Goal: Task Accomplishment & Management: Use online tool/utility

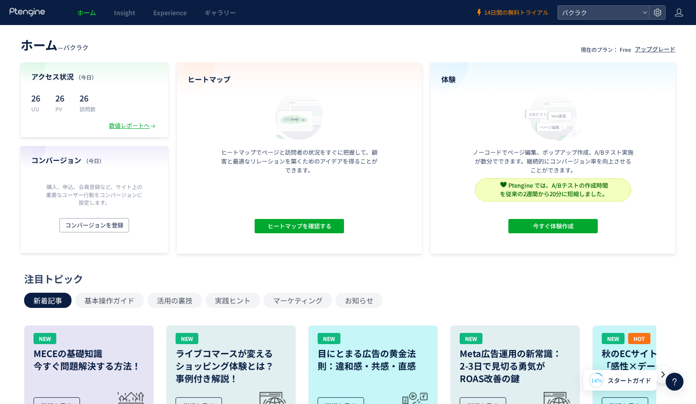
click at [519, 16] on span "14日間の無料トライアル" at bounding box center [516, 12] width 64 height 8
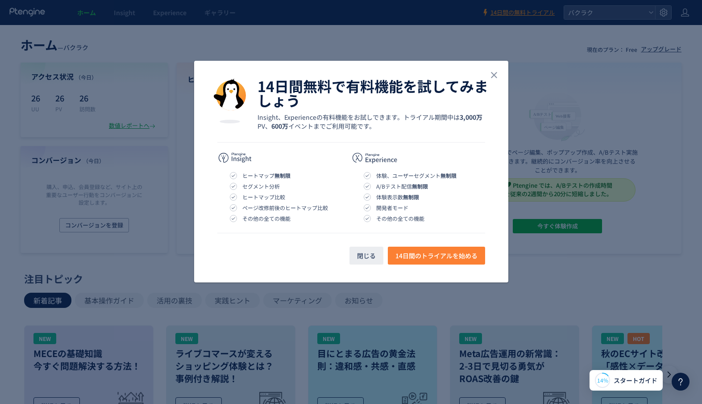
click at [416, 254] on span "14日間のトライアルを始める" at bounding box center [437, 255] width 82 height 18
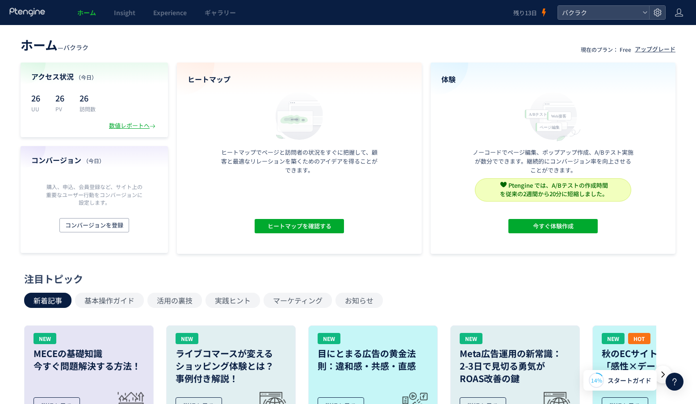
click at [82, 106] on p "訪問数" at bounding box center [87, 109] width 16 height 8
click at [528, 231] on button "今すぐ体験作成" at bounding box center [552, 226] width 89 height 14
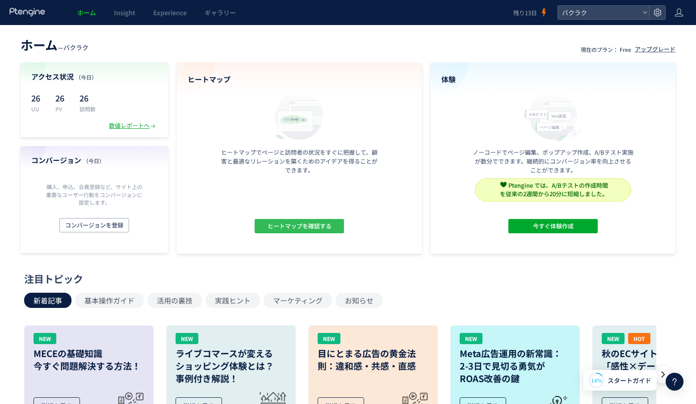
click at [286, 225] on span "ヒートマップを確認する" at bounding box center [299, 226] width 64 height 14
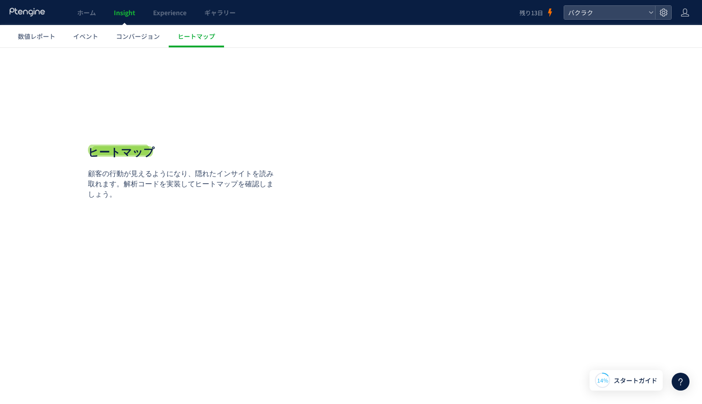
click at [238, 235] on div "**********" at bounding box center [184, 172] width 192 height 169
click at [115, 13] on span "Insight" at bounding box center [124, 12] width 21 height 9
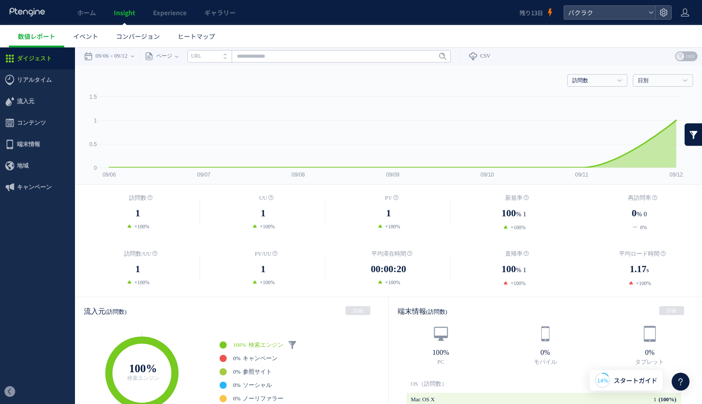
click at [96, 14] on span "ホーム" at bounding box center [86, 12] width 19 height 9
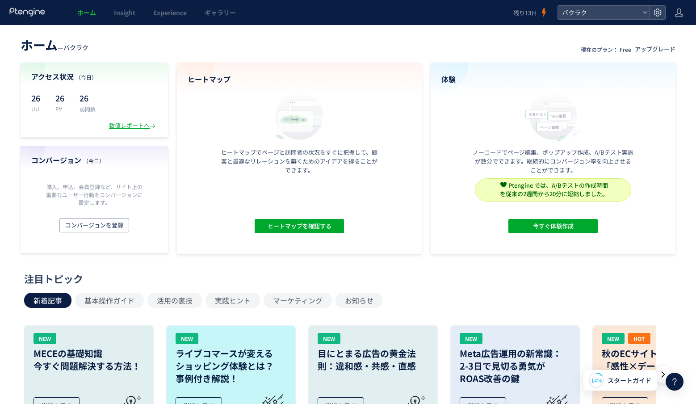
click at [515, 237] on div "体験 ノーコードでページ編集、ポップアップ作成、A/Bテスト実施が数分でできます。継続的にコンバージョン率を向上させることができます。 Ptengine では…" at bounding box center [552, 158] width 245 height 191
click at [519, 230] on button "今すぐ体験作成" at bounding box center [552, 226] width 89 height 14
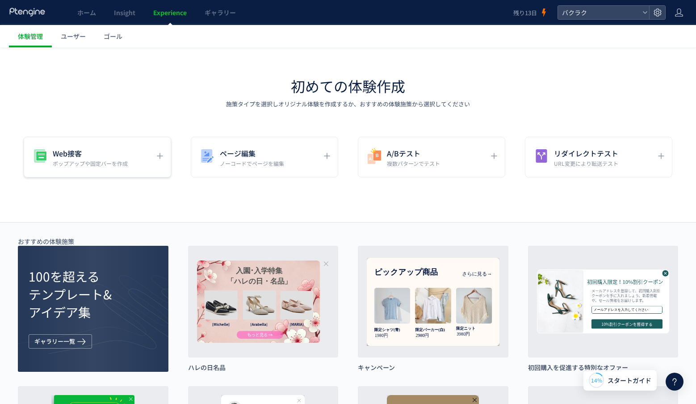
click at [119, 165] on p "ポップアップや固定バーを作成" at bounding box center [90, 163] width 75 height 8
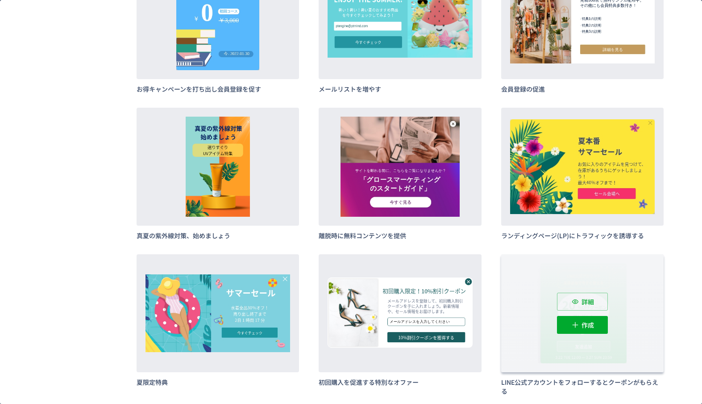
scroll to position [1193, 0]
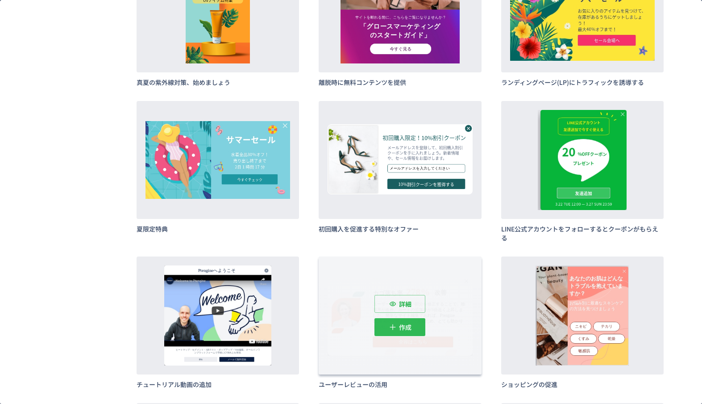
click at [402, 332] on span "作成" at bounding box center [405, 327] width 13 height 18
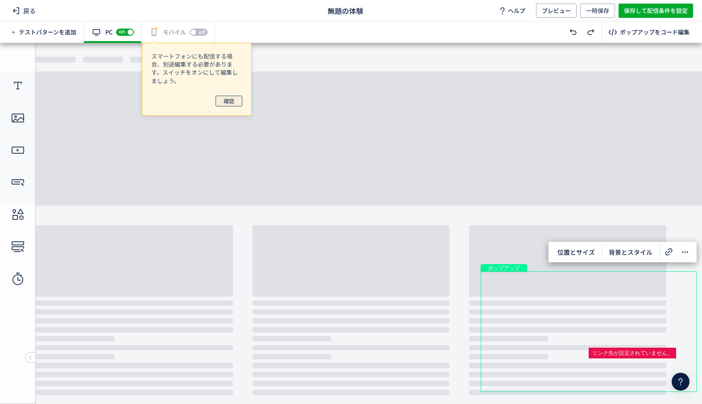
click at [227, 104] on span "確認" at bounding box center [229, 101] width 11 height 11
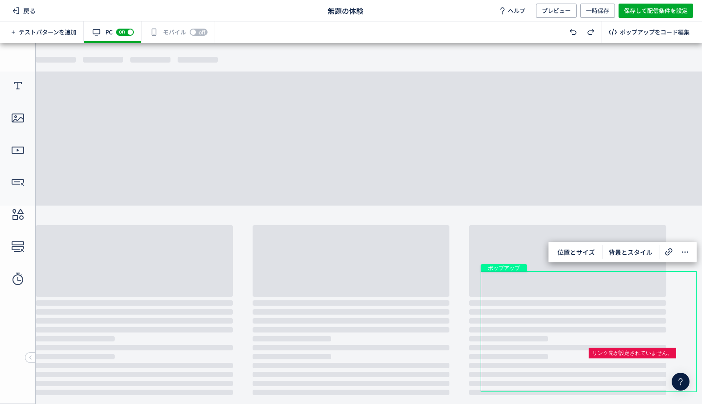
click at [262, 32] on div "テストパターンを追加 有効な編集箇所が確認されません PC off on 有効な編集箇所が確認されません モバイル off on ポップアップをコード編集" at bounding box center [351, 31] width 702 height 21
click at [623, 325] on div "テキスト" at bounding box center [617, 335] width 138 height 50
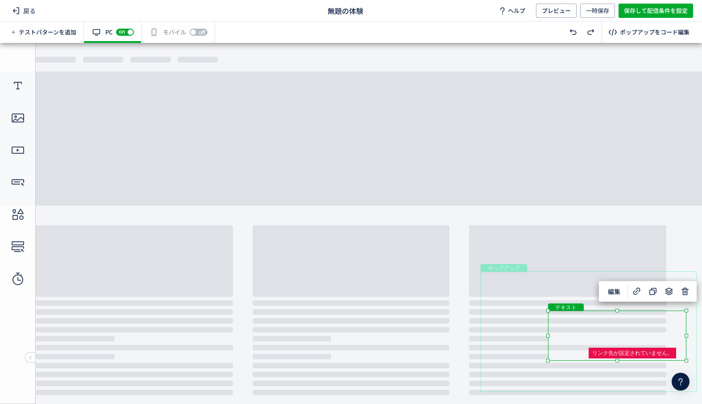
click at [521, 268] on span "ポップアップ" at bounding box center [503, 267] width 39 height 7
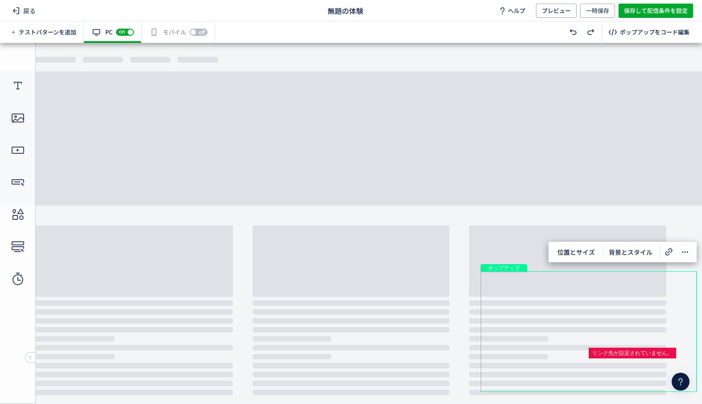
click at [520, 279] on div "ポップアップ" at bounding box center [589, 331] width 216 height 121
click at [518, 346] on div "画像" at bounding box center [508, 327] width 55 height 62
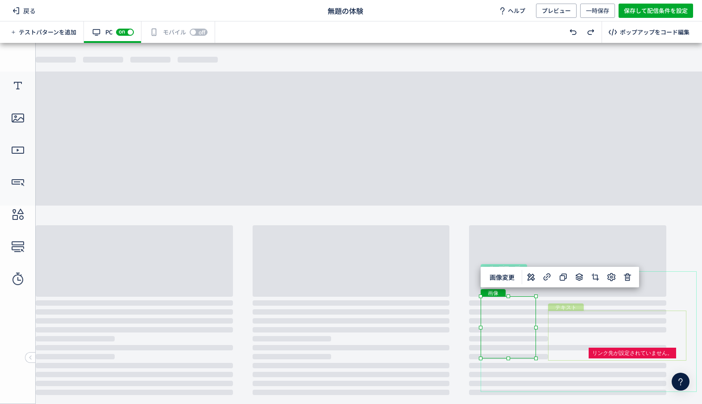
click at [586, 332] on div "テキスト" at bounding box center [617, 335] width 138 height 50
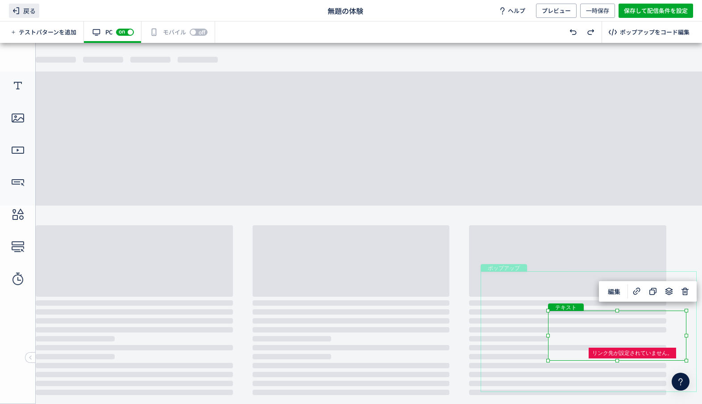
click at [20, 11] on icon at bounding box center [16, 10] width 11 height 11
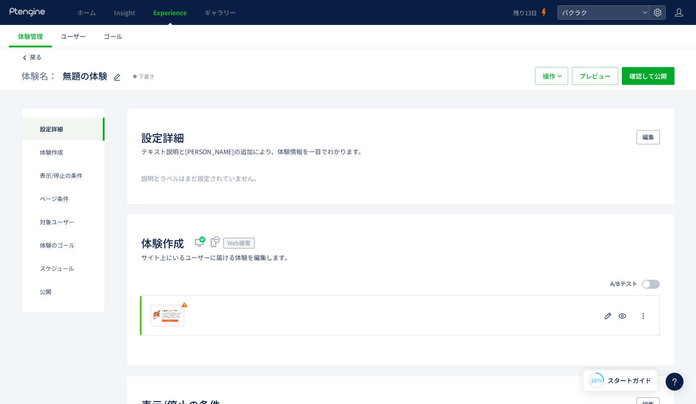
click at [31, 54] on span "戻る" at bounding box center [36, 57] width 12 height 8
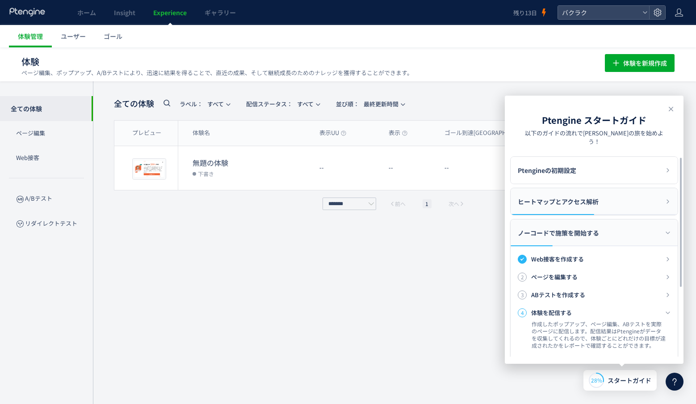
click at [573, 195] on span "ヒートマップとアクセス解析" at bounding box center [557, 201] width 81 height 27
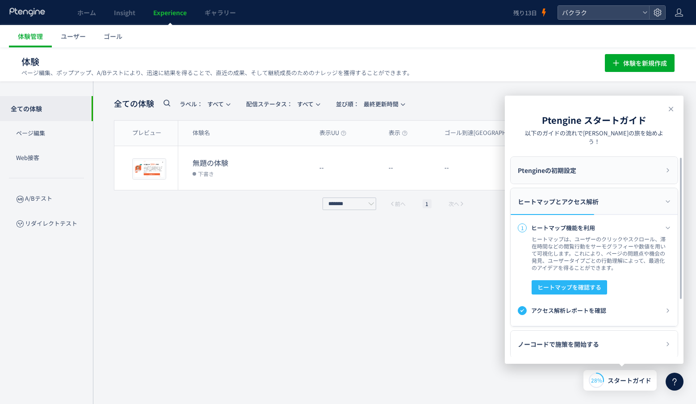
click at [570, 167] on span "Ptengineの初期設定" at bounding box center [546, 170] width 58 height 27
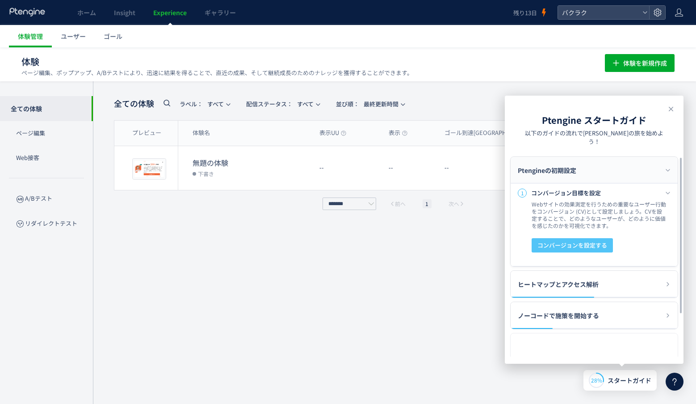
click at [585, 241] on span "コンバージョンを設定する" at bounding box center [572, 245] width 70 height 14
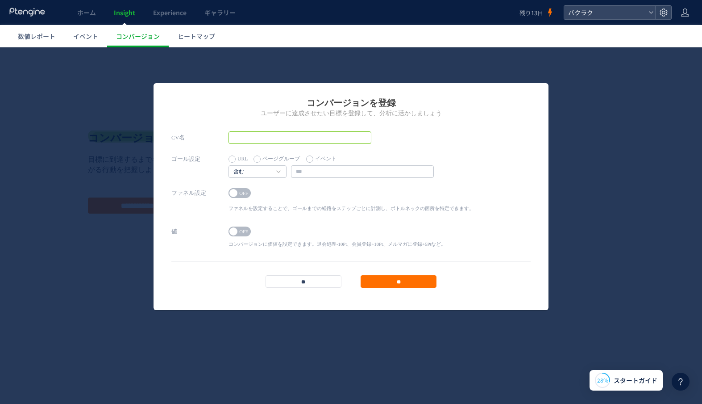
click at [272, 138] on input "text" at bounding box center [300, 137] width 143 height 13
click at [249, 198] on div "ON OFF" at bounding box center [352, 194] width 246 height 13
click at [246, 193] on span "OFF" at bounding box center [243, 193] width 13 height 10
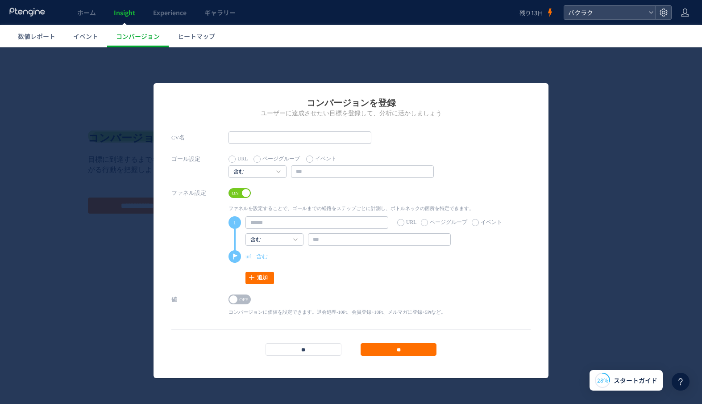
click at [245, 188] on span "ON OFF" at bounding box center [240, 193] width 22 height 10
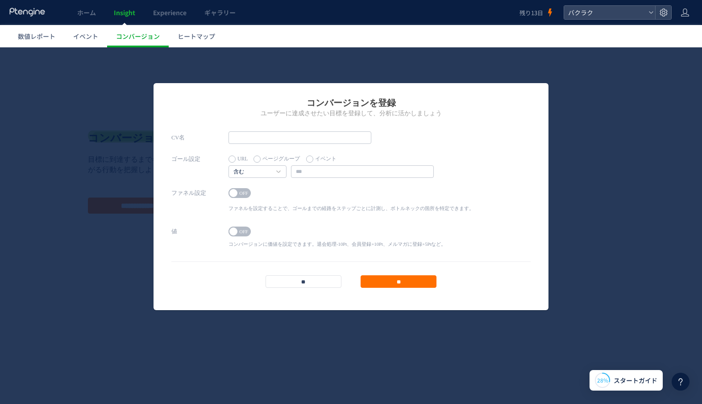
click at [242, 227] on span "OFF" at bounding box center [243, 231] width 13 height 10
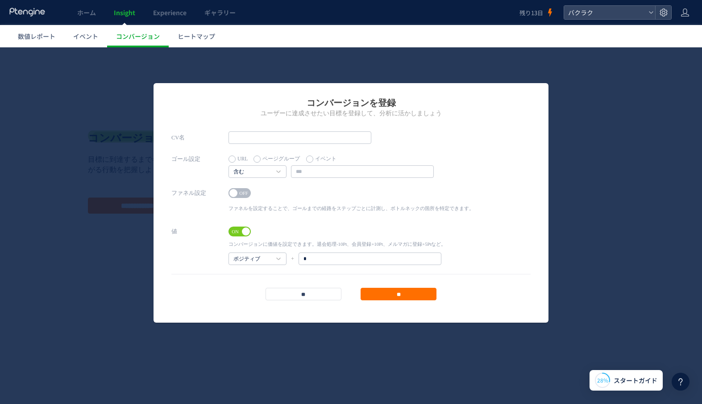
click at [242, 230] on span "ON" at bounding box center [235, 231] width 13 height 10
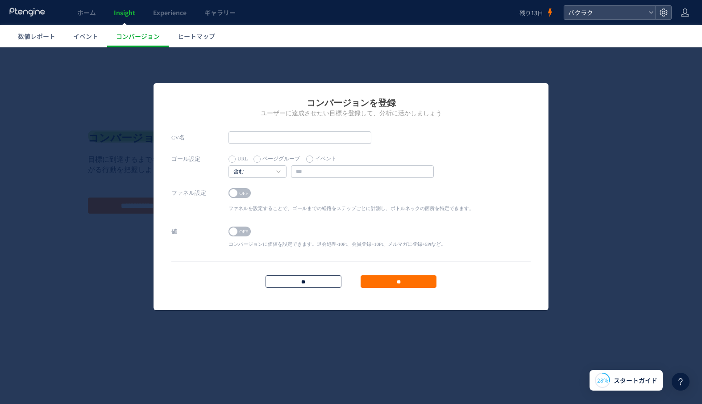
click at [278, 279] on input "**" at bounding box center [304, 281] width 76 height 13
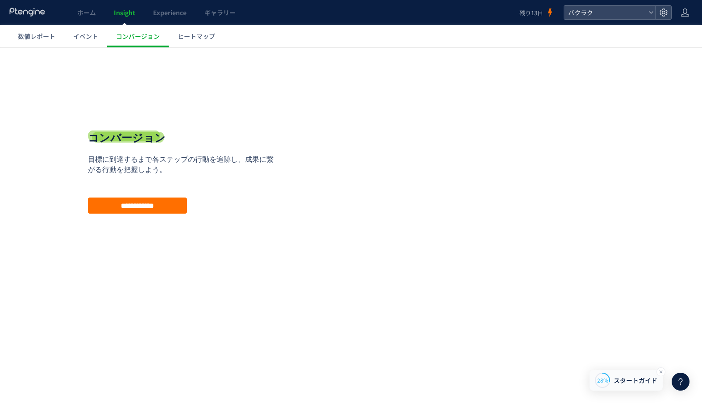
click at [634, 380] on span "スタートガイド" at bounding box center [636, 379] width 44 height 9
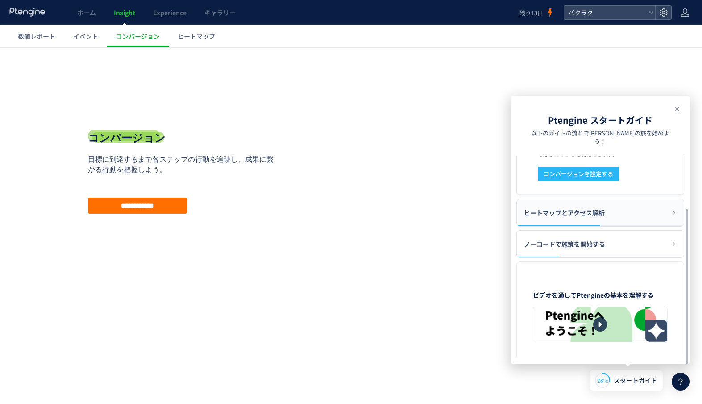
click at [601, 202] on span "ヒートマップとアクセス解析" at bounding box center [564, 212] width 81 height 27
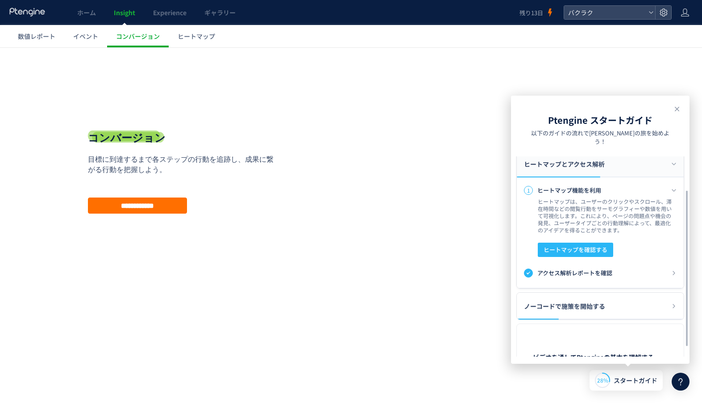
scroll to position [38, 0]
click at [582, 243] on span "ヒートマップを確認する" at bounding box center [576, 249] width 64 height 14
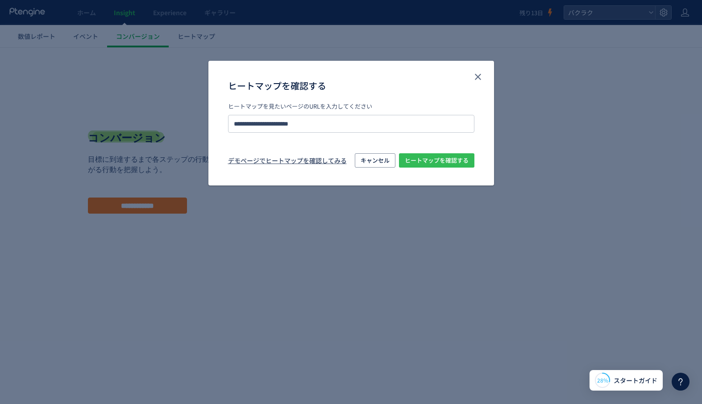
click at [417, 158] on span "ヒートマップを確認する" at bounding box center [437, 160] width 64 height 14
